Goal: Task Accomplishment & Management: Manage account settings

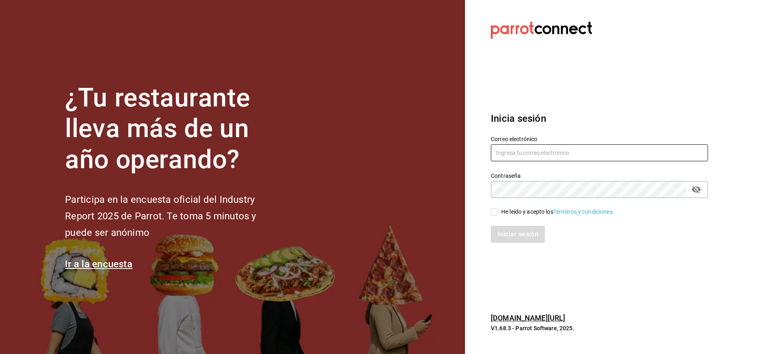
type input "daniel.pina@grupocosteno.com"
click at [493, 216] on div "Iniciar sesión" at bounding box center [594, 229] width 227 height 27
click at [493, 215] on input "He leído y acepto los Términos y condiciones." at bounding box center [494, 212] width 7 height 7
checkbox input "true"
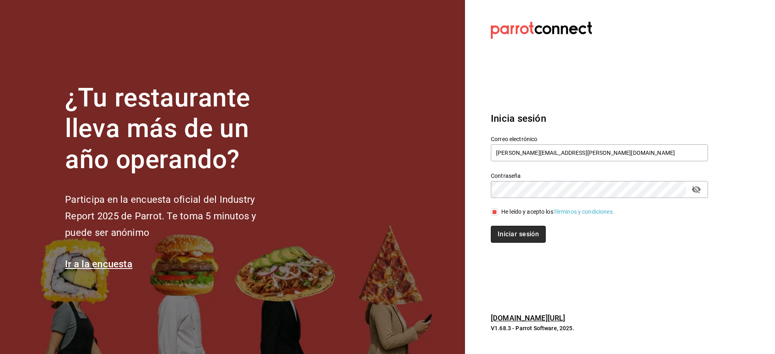
click at [509, 233] on button "Iniciar sesión" at bounding box center [518, 234] width 55 height 17
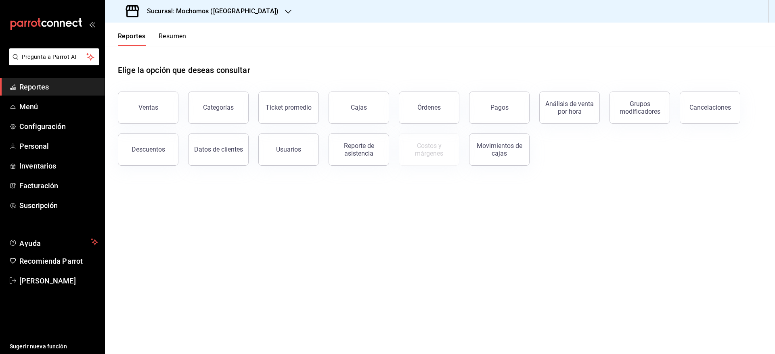
click at [241, 17] on div "Sucursal: Mochomos ([GEOGRAPHIC_DATA])" at bounding box center [202, 11] width 183 height 23
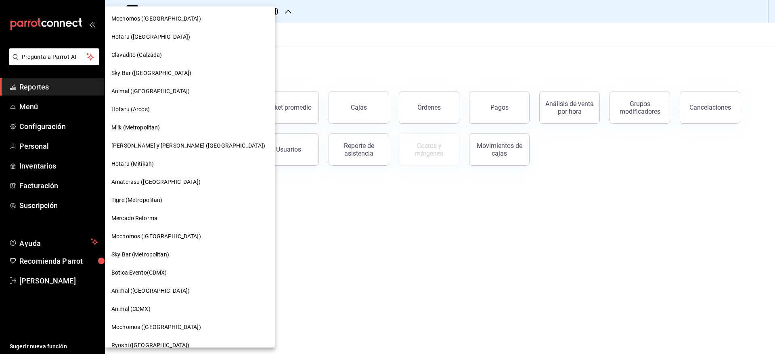
click at [166, 200] on div "Tigre (Metropolitan)" at bounding box center [189, 200] width 157 height 8
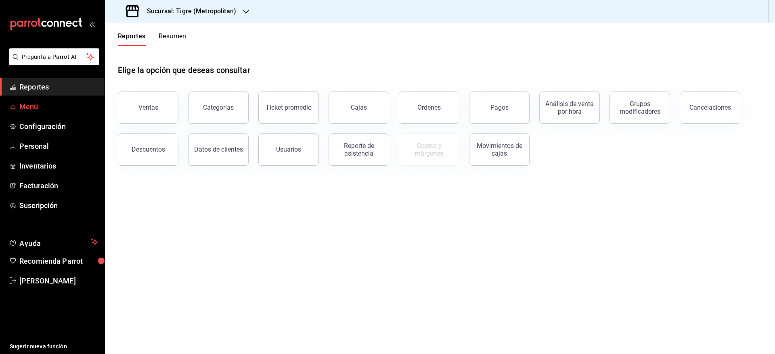
click at [58, 105] on span "Menú" at bounding box center [58, 106] width 79 height 11
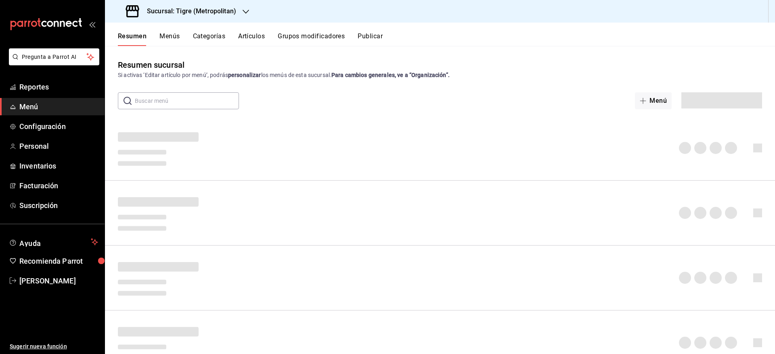
click at [253, 35] on button "Artículos" at bounding box center [251, 39] width 27 height 14
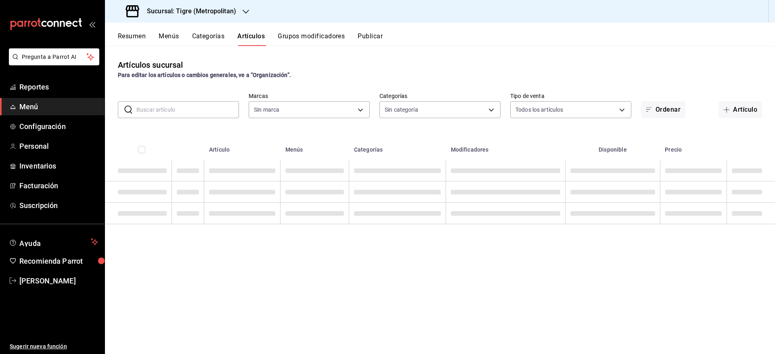
click at [208, 115] on input "text" at bounding box center [187, 110] width 102 height 16
type input "d2a20516-989b-40fe-838d-c8b0b31ef0ff"
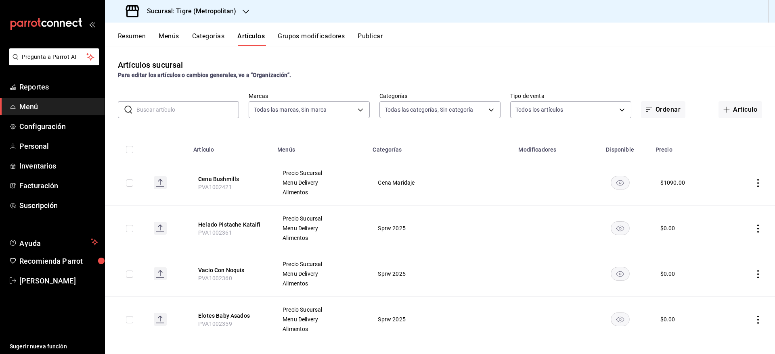
type input "95de3a49-3e71-4222-9a00-2b077991daeb,0ce31c32-a5a6-498b-be74-31ce48fb35ae,30be1…"
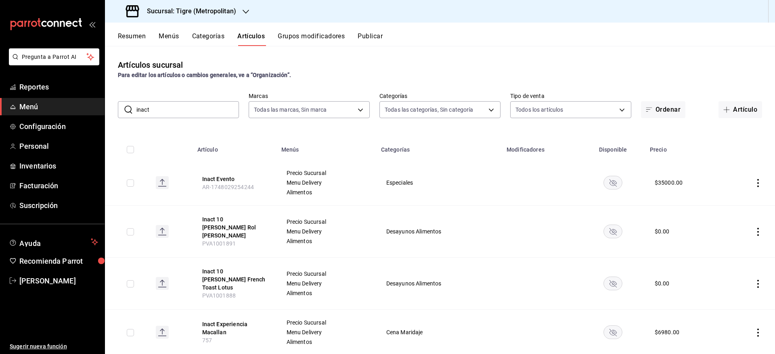
click at [176, 113] on input "inact" at bounding box center [187, 110] width 102 height 16
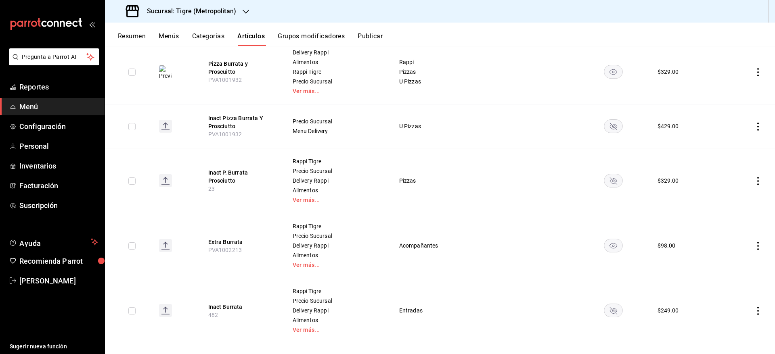
scroll to position [129, 0]
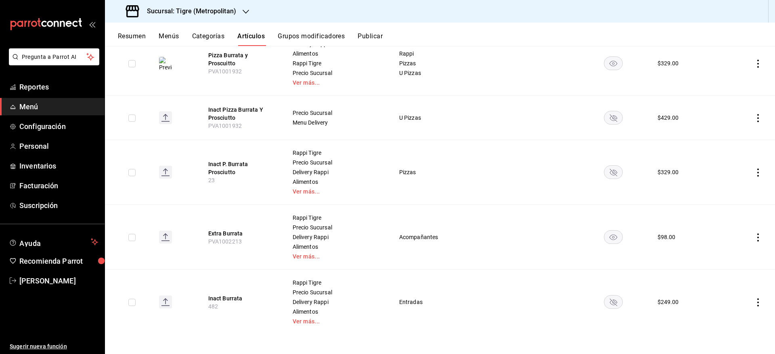
click at [611, 301] on rect "availability-product" at bounding box center [613, 302] width 19 height 13
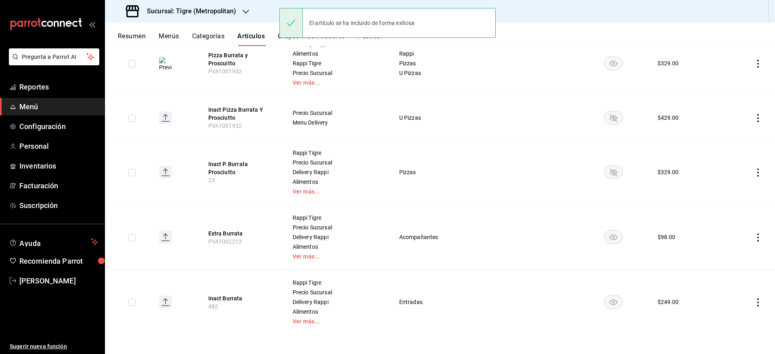
scroll to position [0, 0]
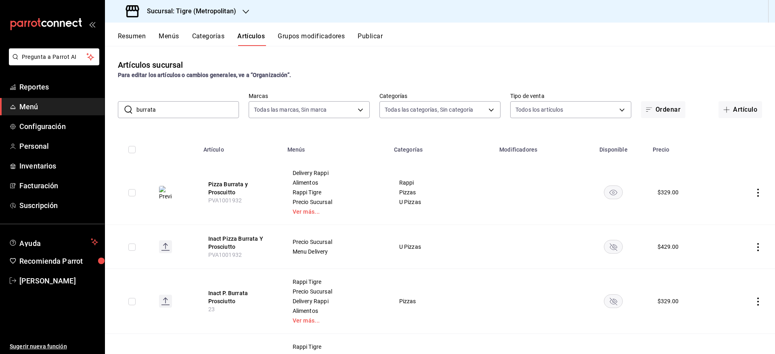
click at [194, 104] on input "burrata" at bounding box center [187, 110] width 102 height 16
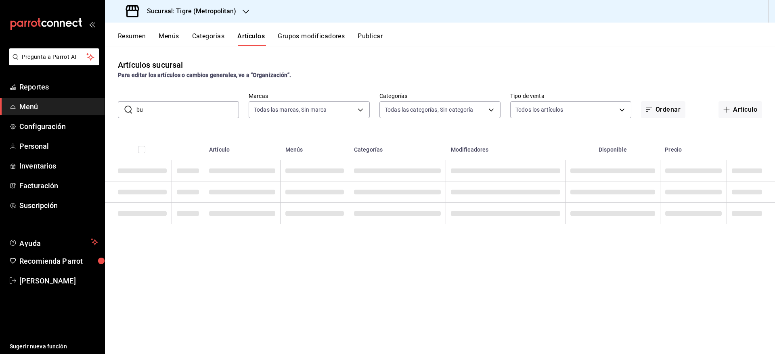
type input "b"
click at [194, 104] on input "c" at bounding box center [187, 110] width 102 height 16
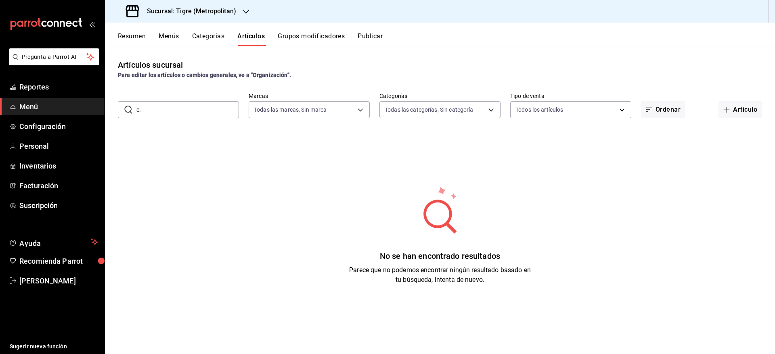
type input "c"
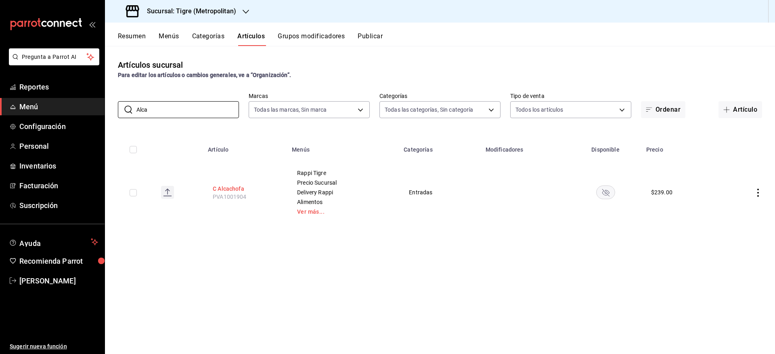
type input "Alca"
click at [232, 190] on button "C Alcachofa" at bounding box center [245, 189] width 65 height 8
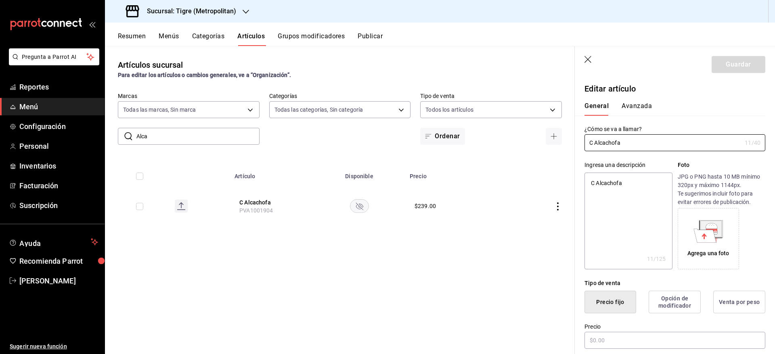
type textarea "x"
type input "$239.00"
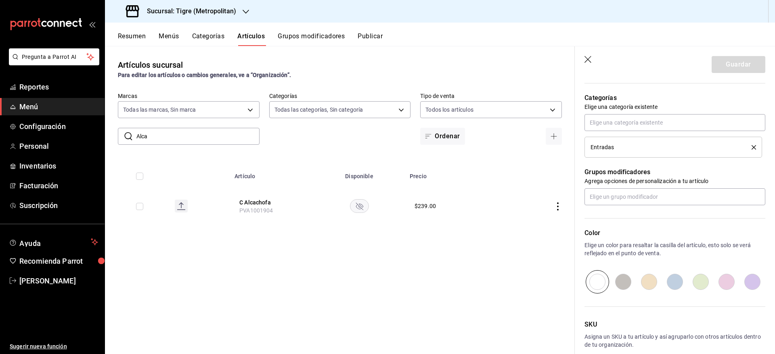
scroll to position [373, 0]
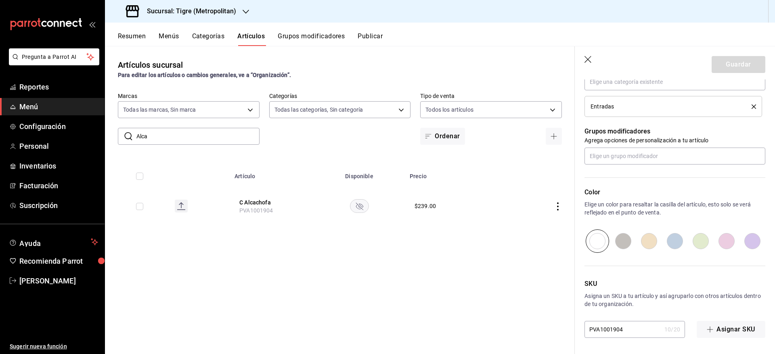
click at [590, 61] on icon "button" at bounding box center [587, 59] width 7 height 7
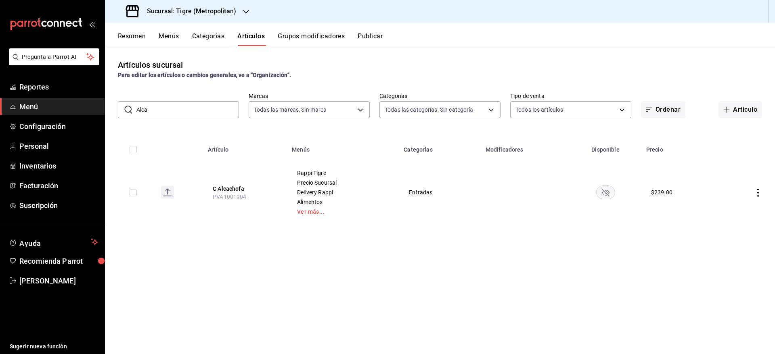
click at [608, 194] on rect "availability-product" at bounding box center [605, 192] width 19 height 13
click at [187, 108] on input "Alca" at bounding box center [187, 110] width 102 height 16
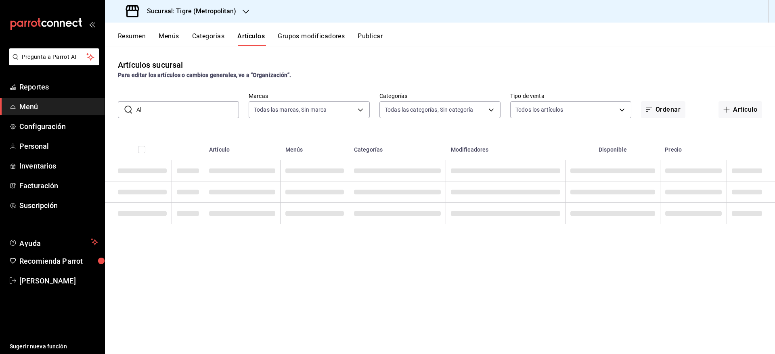
type input "A"
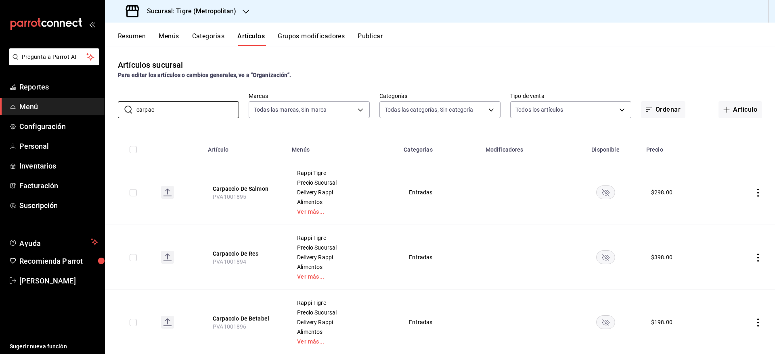
scroll to position [85, 0]
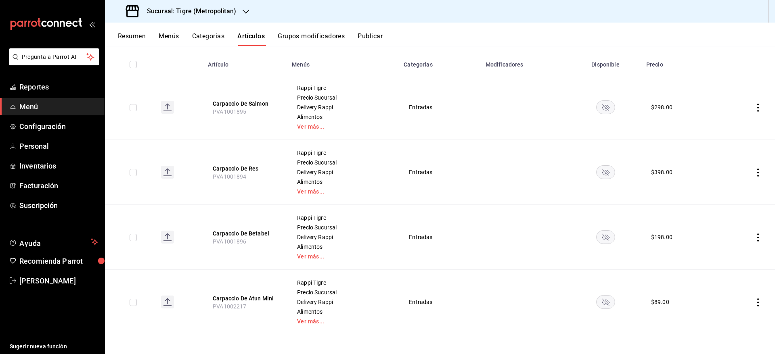
click at [602, 302] on icon "availability-product" at bounding box center [605, 302] width 7 height 7
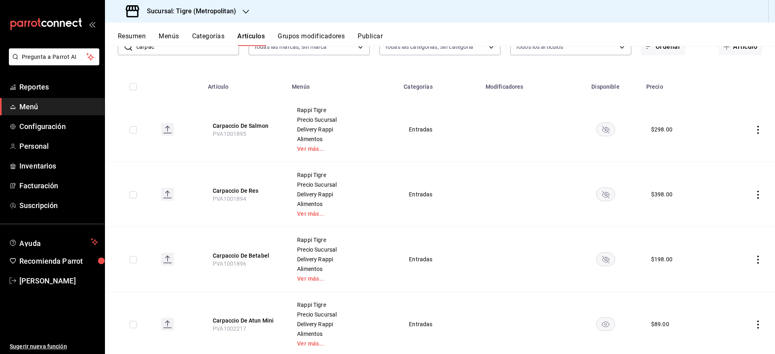
scroll to position [64, 0]
click at [600, 261] on rect "availability-product" at bounding box center [605, 258] width 19 height 13
click at [602, 190] on rect "availability-product" at bounding box center [605, 193] width 19 height 13
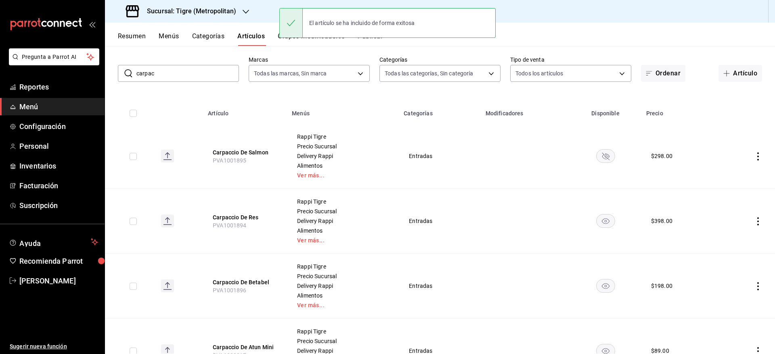
scroll to position [36, 0]
click at [606, 148] on td at bounding box center [605, 156] width 72 height 65
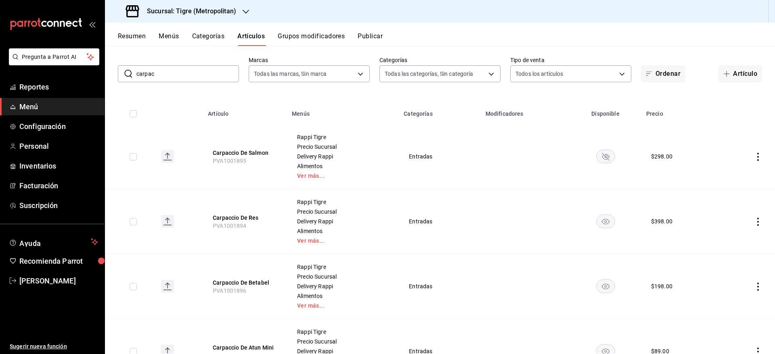
click at [600, 155] on rect "availability-product" at bounding box center [605, 156] width 19 height 13
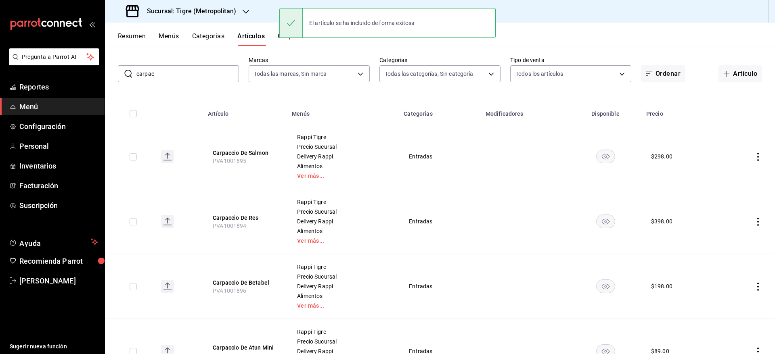
click at [165, 73] on input "carpac" at bounding box center [187, 74] width 102 height 16
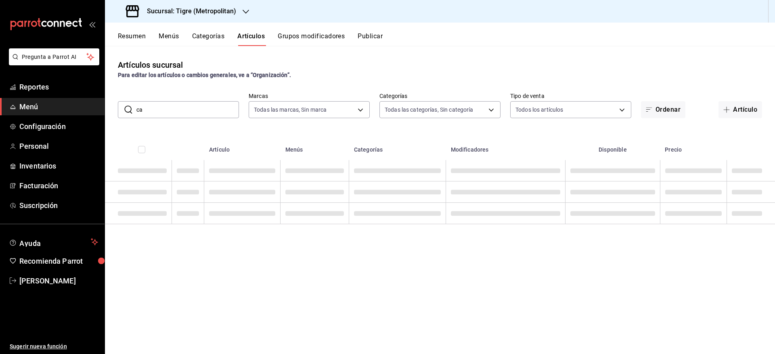
scroll to position [0, 0]
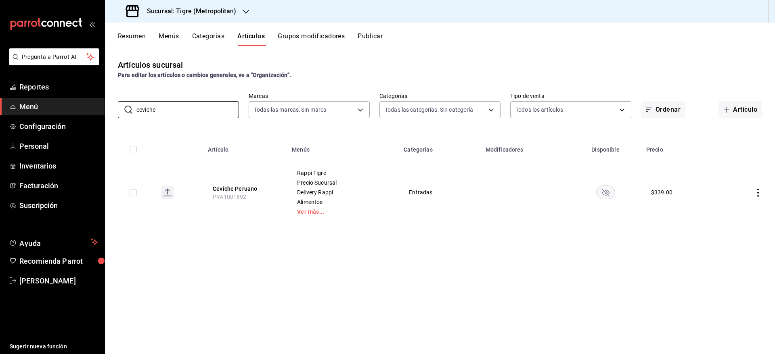
click at [606, 194] on rect "availability-product" at bounding box center [605, 192] width 19 height 13
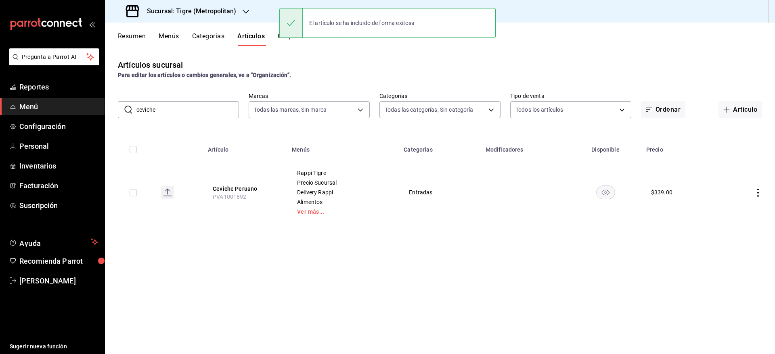
click at [204, 117] on input "ceviche" at bounding box center [187, 110] width 102 height 16
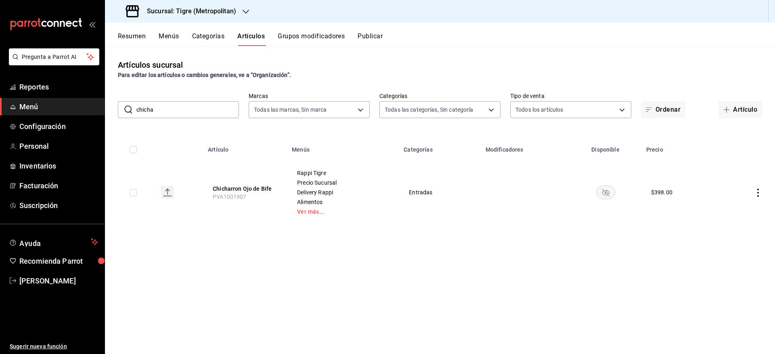
click at [610, 192] on rect "availability-product" at bounding box center [605, 192] width 19 height 13
click at [162, 108] on input "chicha" at bounding box center [187, 110] width 102 height 16
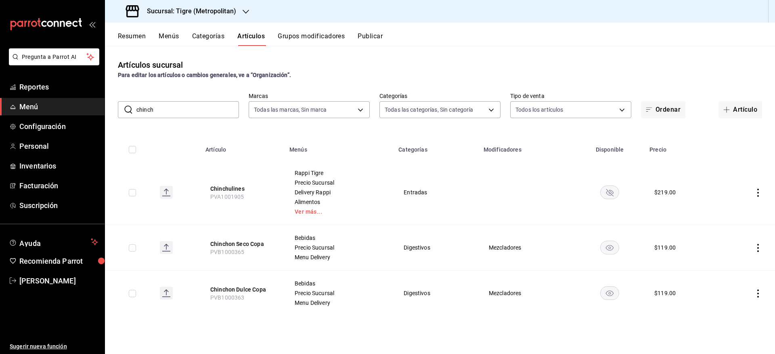
click at [613, 191] on rect "availability-product" at bounding box center [609, 192] width 19 height 13
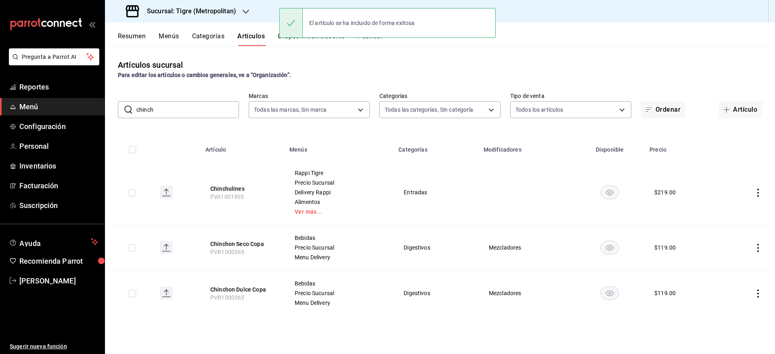
click at [181, 105] on input "chinch" at bounding box center [187, 110] width 102 height 16
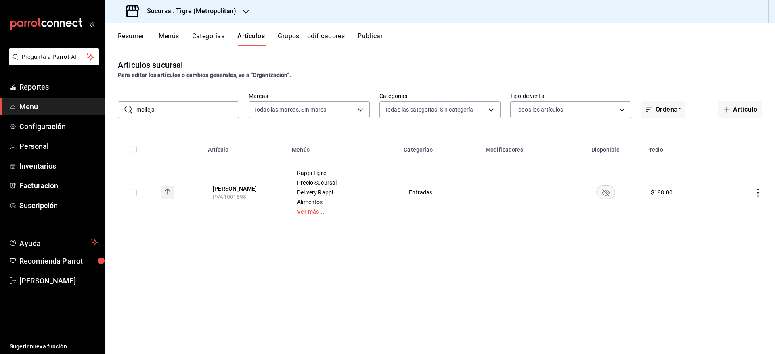
click at [607, 199] on rect "availability-product" at bounding box center [605, 192] width 19 height 13
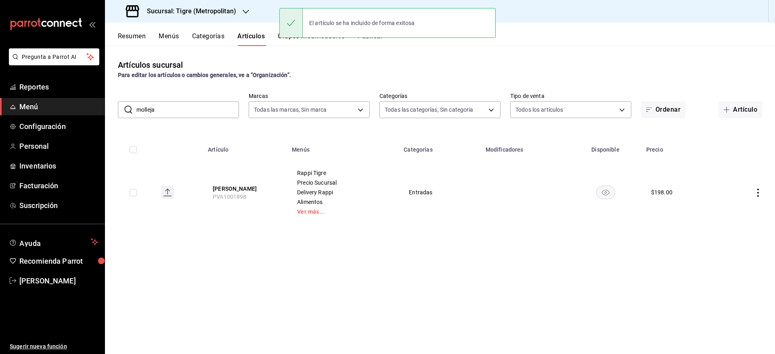
click at [210, 105] on input "molleja" at bounding box center [187, 110] width 102 height 16
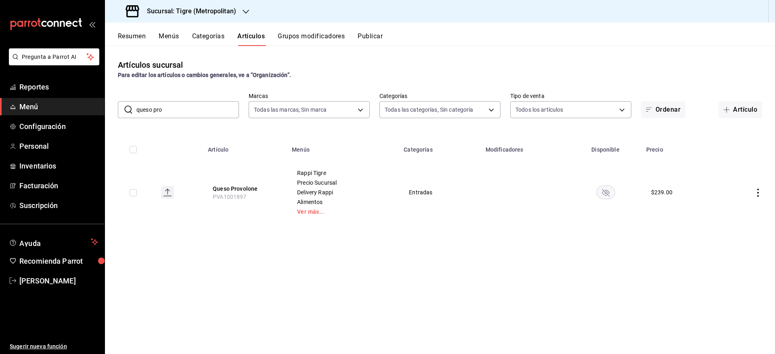
click at [600, 194] on rect "availability-product" at bounding box center [605, 192] width 19 height 13
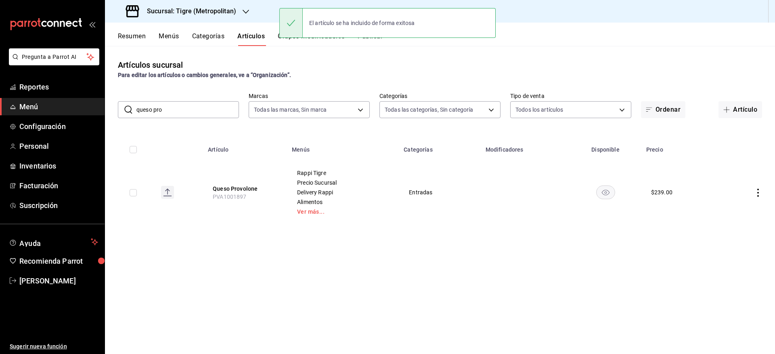
click at [209, 102] on input "queso pro" at bounding box center [187, 110] width 102 height 16
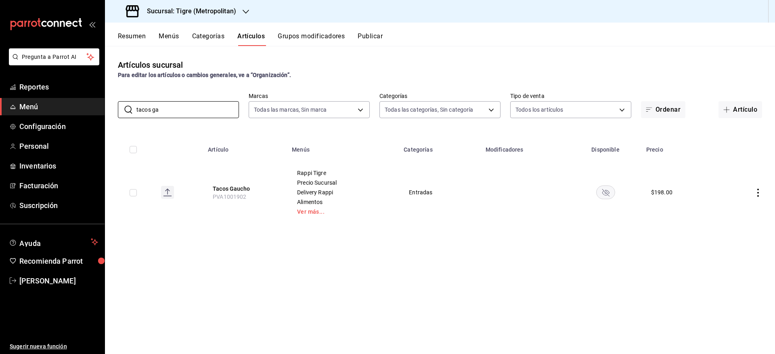
click at [600, 191] on rect "availability-product" at bounding box center [605, 192] width 19 height 13
click at [186, 110] on input "tacos ga" at bounding box center [187, 110] width 102 height 16
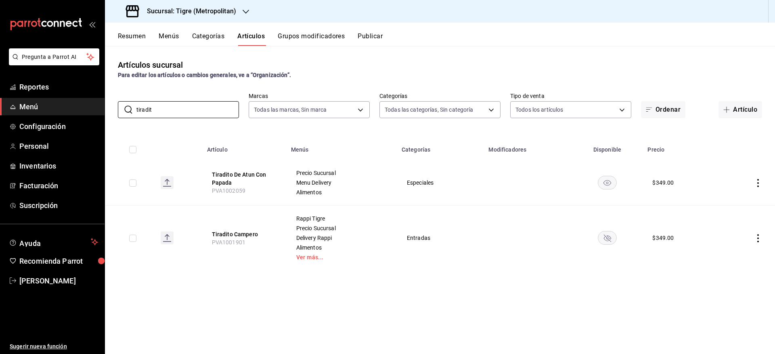
click at [607, 234] on rect "availability-product" at bounding box center [607, 237] width 19 height 13
click at [184, 108] on input "tiradit" at bounding box center [187, 110] width 102 height 16
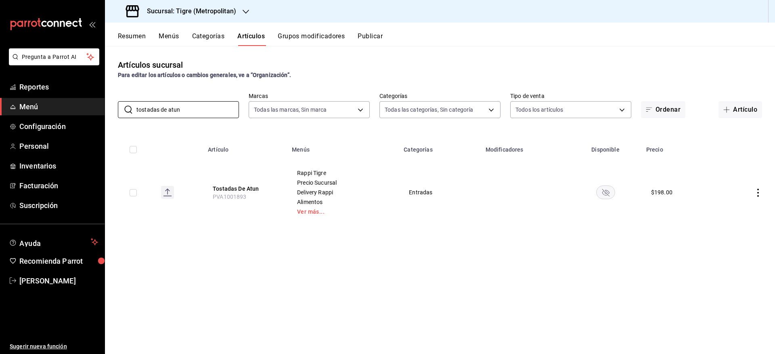
type input "tostadas de atun"
click at [606, 195] on rect "availability-product" at bounding box center [605, 192] width 19 height 13
